Goal: Transaction & Acquisition: Purchase product/service

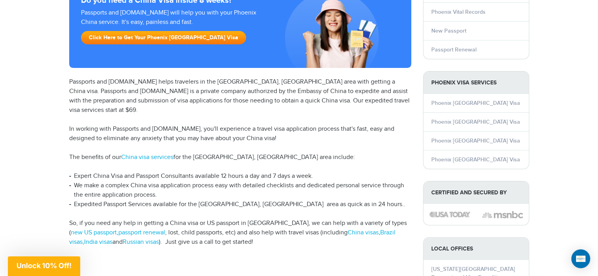
scroll to position [157, 0]
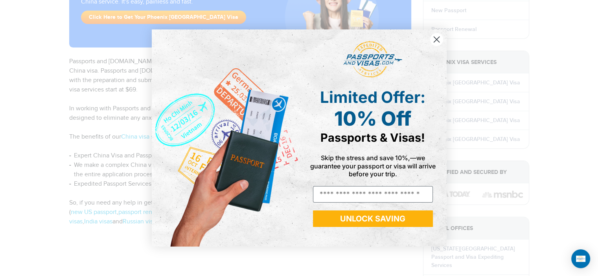
click at [434, 40] on circle "Close dialog" at bounding box center [436, 39] width 13 height 13
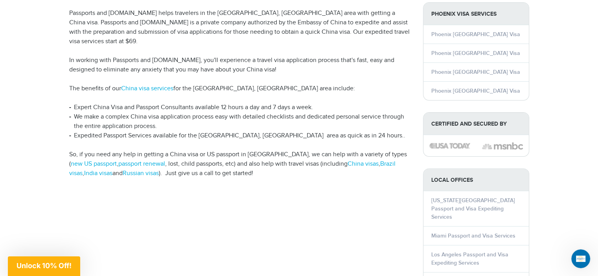
scroll to position [0, 0]
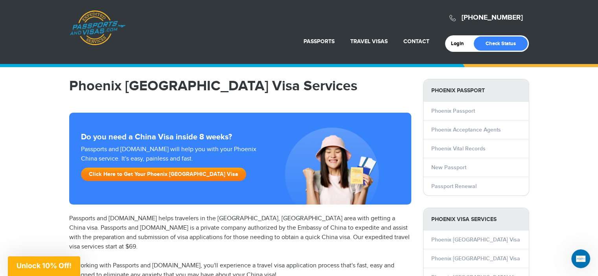
click at [135, 173] on link "Click Here to Get Your Phoenix China Visa" at bounding box center [163, 174] width 165 height 13
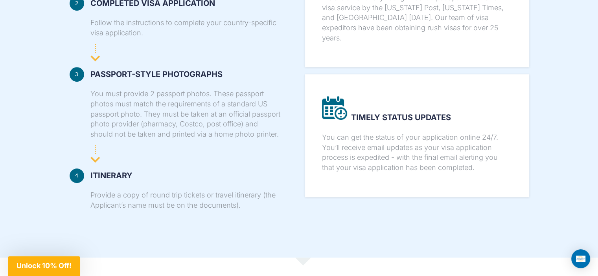
scroll to position [472, 0]
